Goal: Information Seeking & Learning: Learn about a topic

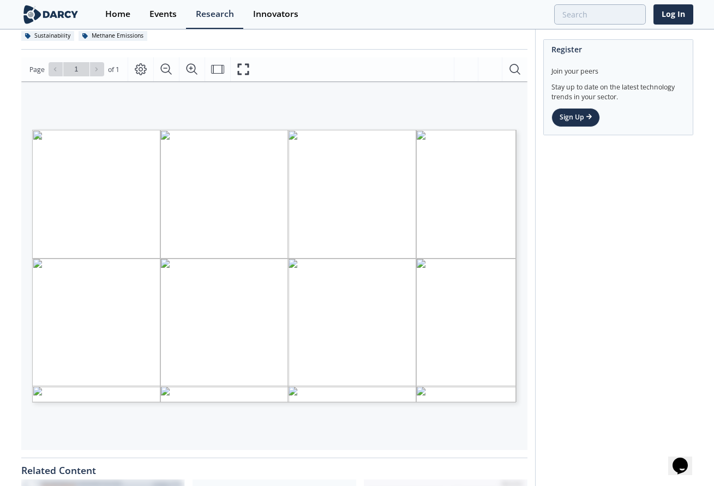
scroll to position [333, 0]
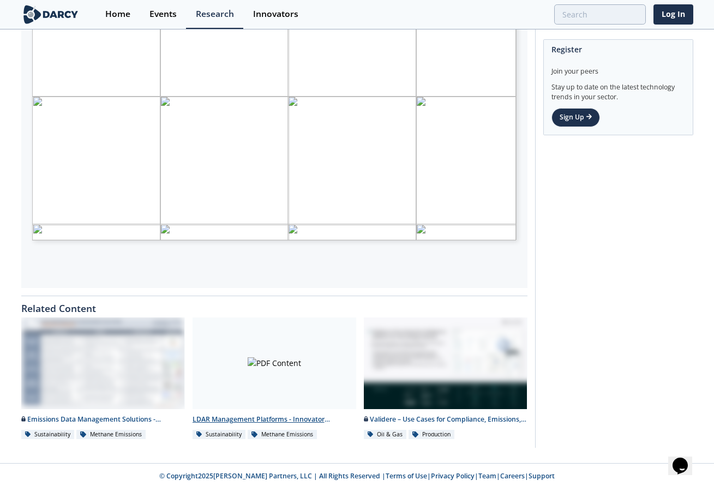
click at [279, 368] on div at bounding box center [274, 363] width 164 height 92
click at [255, 391] on div at bounding box center [274, 363] width 164 height 92
click at [681, 16] on link "Log In" at bounding box center [673, 14] width 40 height 20
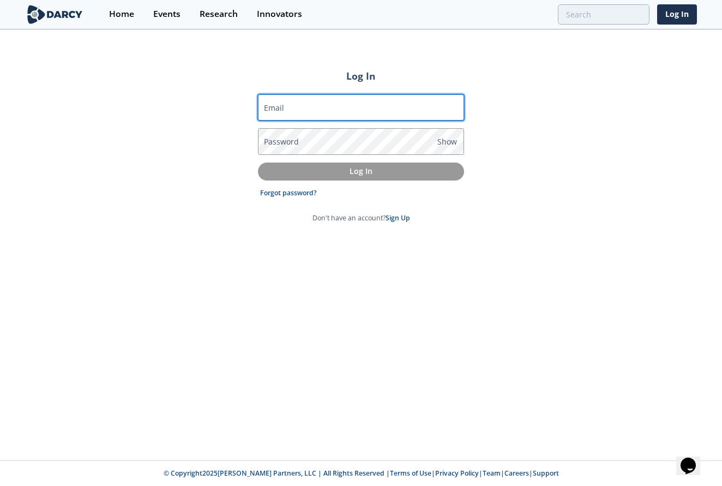
click at [316, 103] on input "Email" at bounding box center [361, 107] width 206 height 26
type input "[EMAIL_ADDRESS][DOMAIN_NAME]"
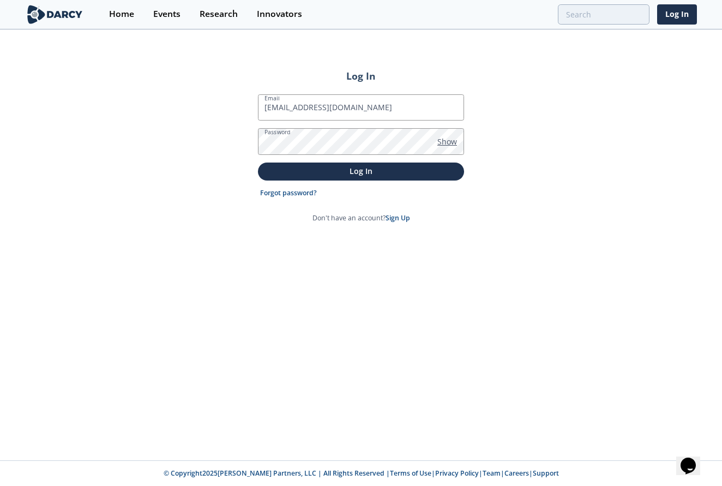
click at [442, 142] on span "Show" at bounding box center [447, 141] width 20 height 11
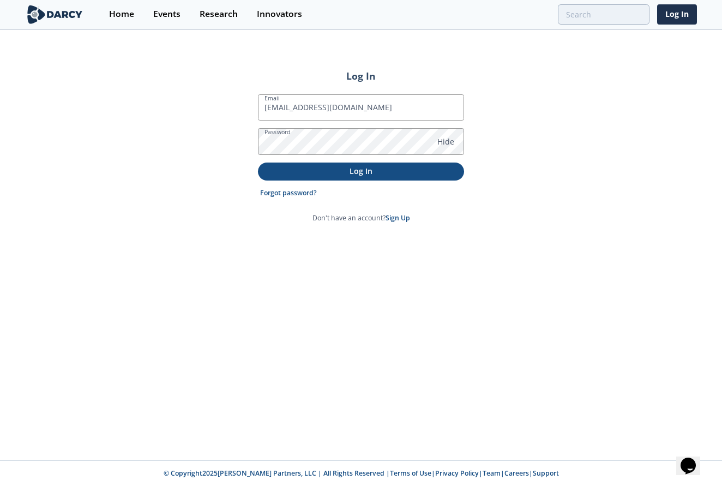
click at [342, 173] on p "Log In" at bounding box center [361, 170] width 191 height 11
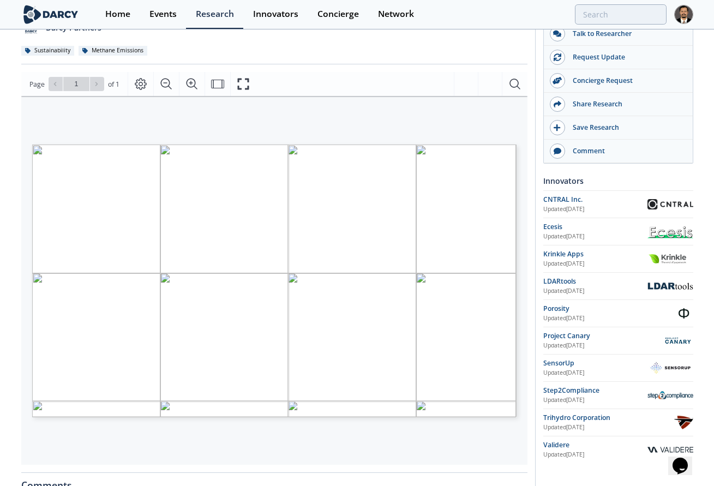
scroll to position [220, 0]
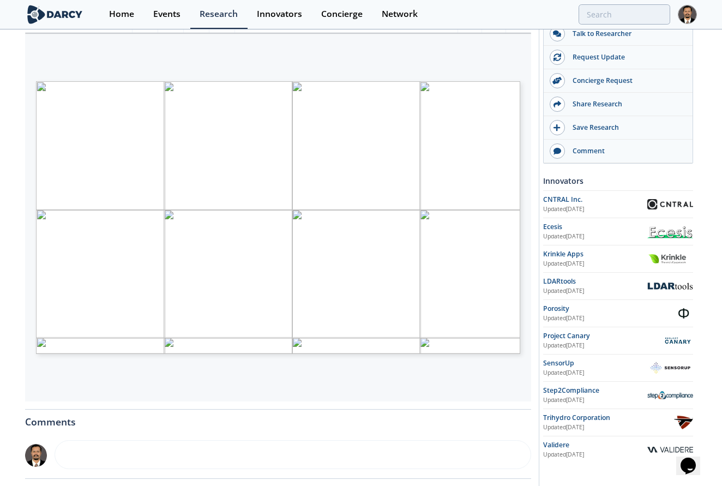
click at [472, 90] on span "Clickable logos link to" at bounding box center [474, 92] width 55 height 5
click at [62, 173] on span "Page 1" at bounding box center [368, 395] width 668 height 449
click at [61, 176] on span "Page 1" at bounding box center [368, 395] width 668 height 449
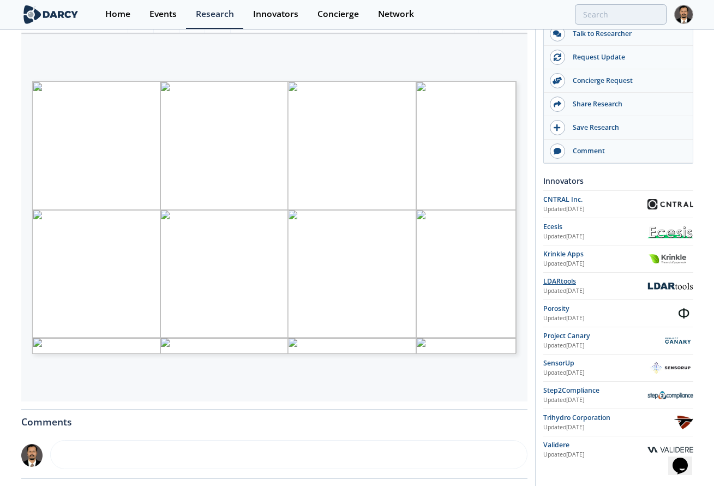
click at [552, 281] on div "LDARtools" at bounding box center [595, 281] width 104 height 10
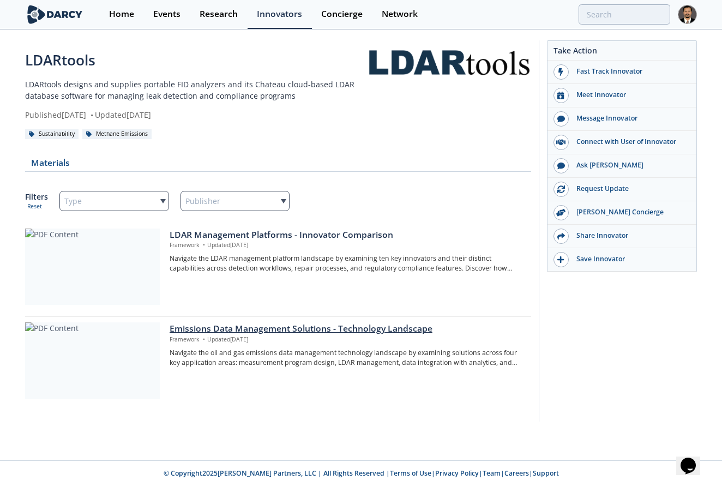
click at [257, 328] on div "Emissions Data Management Solutions - Technology Landscape" at bounding box center [347, 328] width 354 height 13
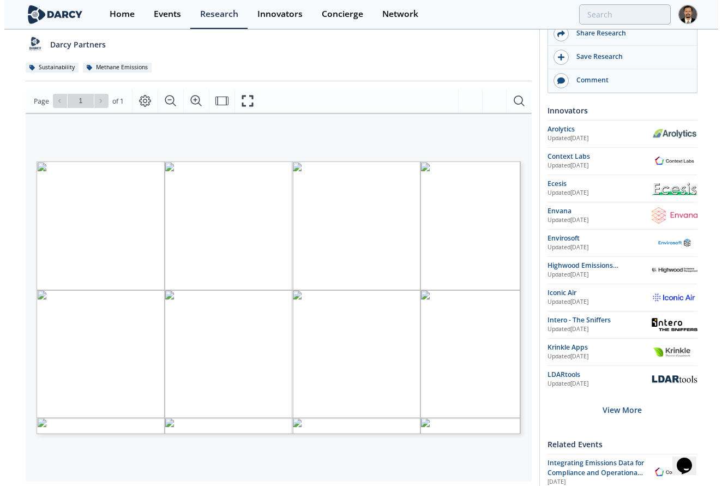
scroll to position [145, 0]
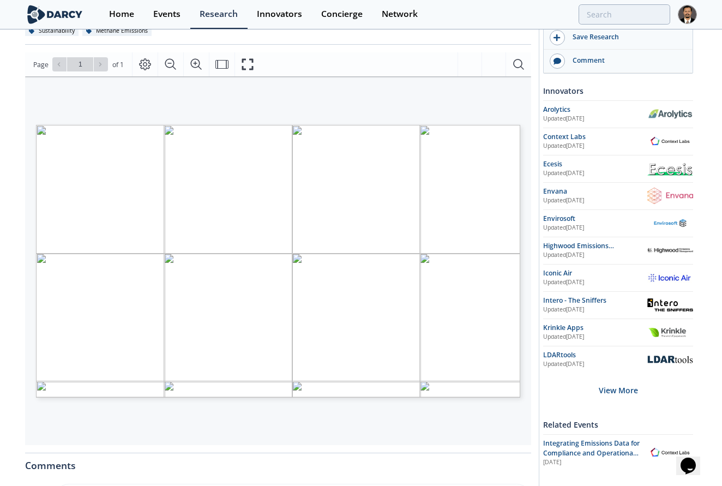
click at [492, 228] on span "Detection" at bounding box center [494, 226] width 20 height 3
click at [483, 231] on span "Technology" at bounding box center [472, 233] width 25 height 4
drag, startPoint x: 465, startPoint y: 225, endPoint x: 510, endPoint y: 232, distance: 46.3
click at [41, 128] on p "Methane Detection - Technology Landscape" at bounding box center [41, 128] width 0 height 0
